Goal: Find contact information

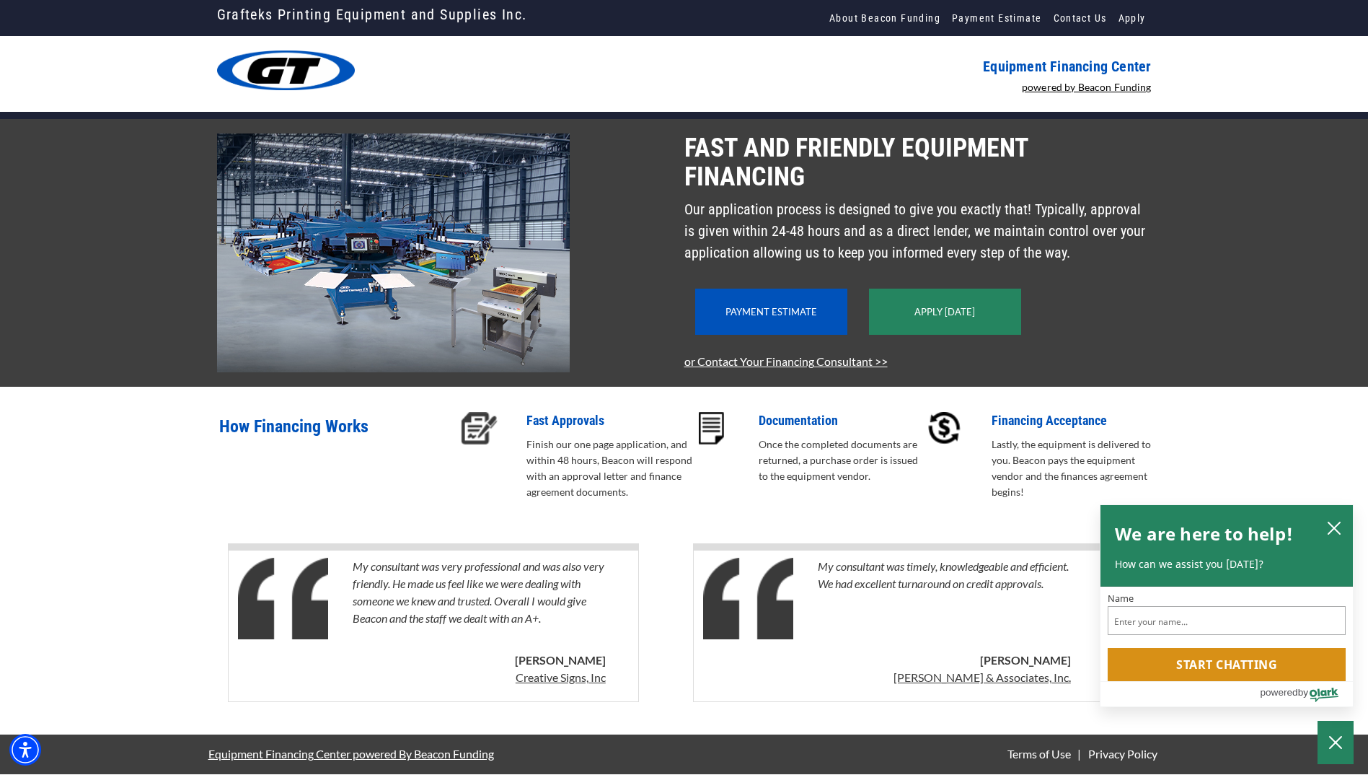
scroll to position [19, 0]
click at [1335, 528] on icon "close chatbox" at bounding box center [1335, 528] width 12 height 12
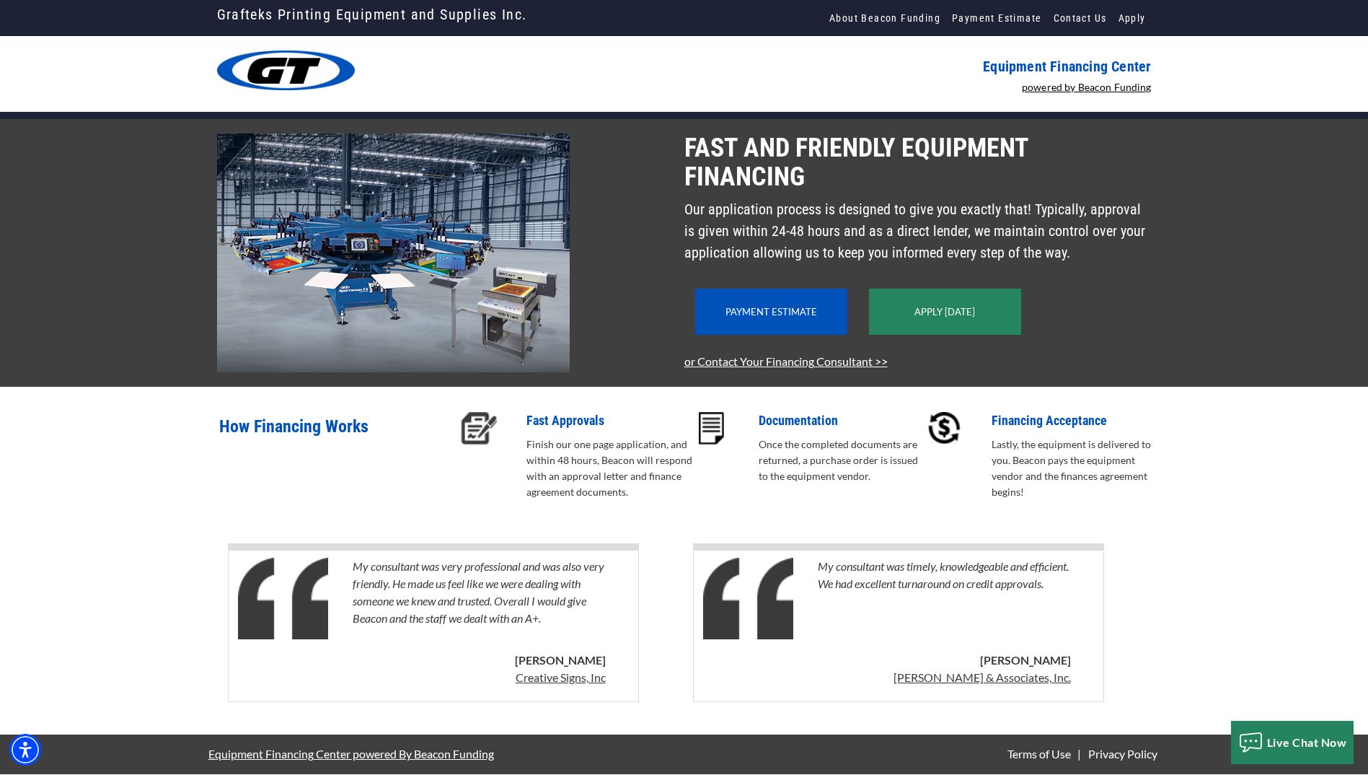
scroll to position [0, 0]
click at [524, 307] on img at bounding box center [393, 252] width 353 height 239
click at [1091, 17] on link "Contact Us" at bounding box center [1080, 18] width 65 height 36
